Goal: Task Accomplishment & Management: Manage account settings

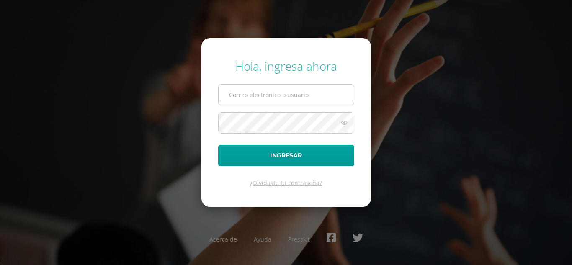
click at [319, 94] on input "text" at bounding box center [286, 95] width 135 height 21
type input "[PERSON_NAME][EMAIL_ADDRESS][DOMAIN_NAME]"
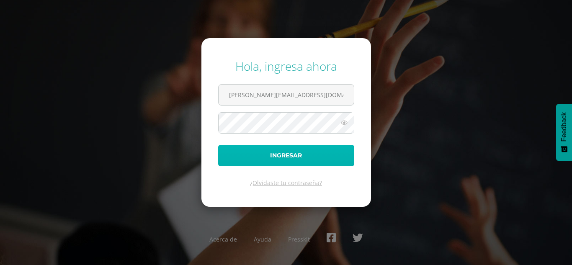
click at [287, 156] on button "Ingresar" at bounding box center [286, 155] width 136 height 21
